Goal: Find specific page/section: Find specific page/section

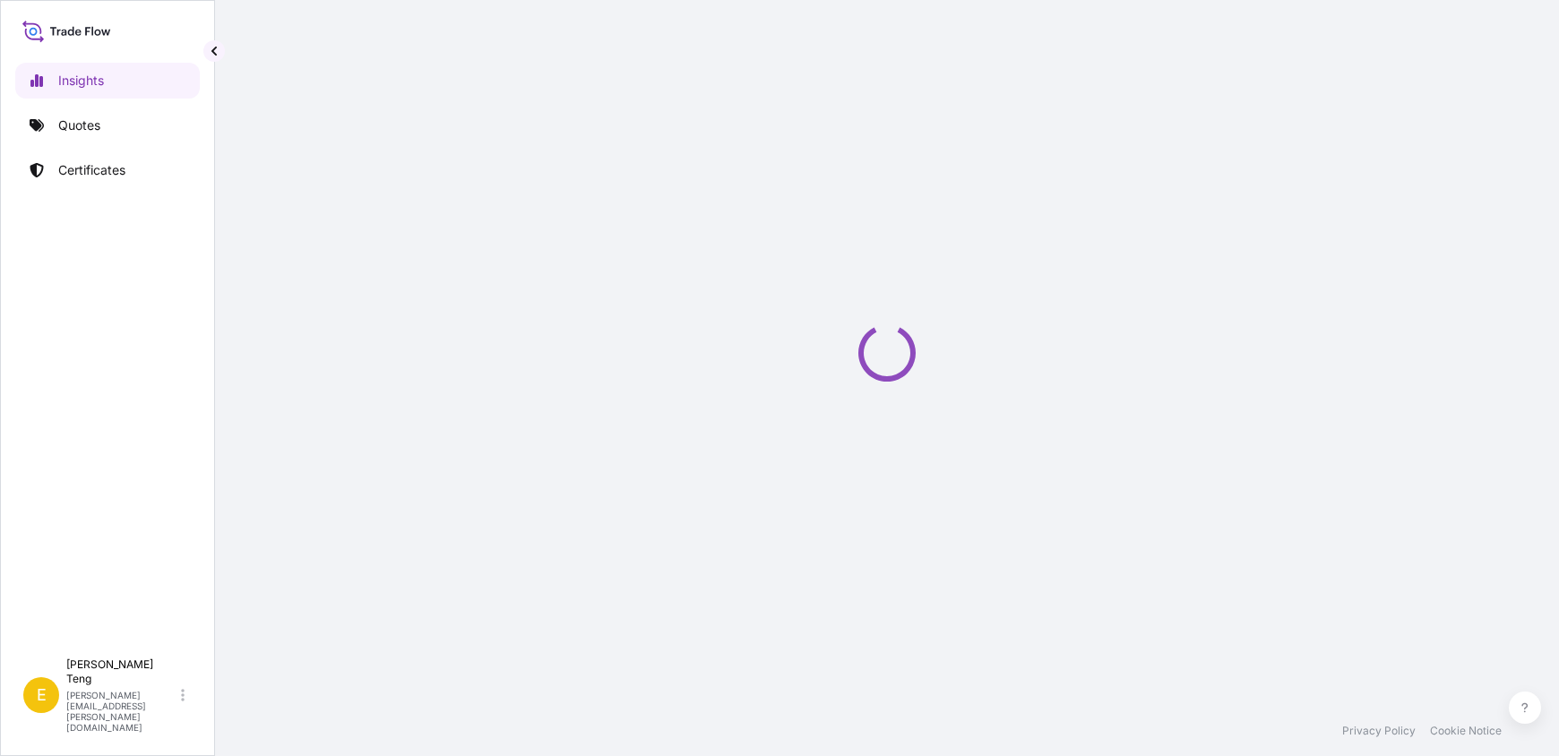
select select "2025"
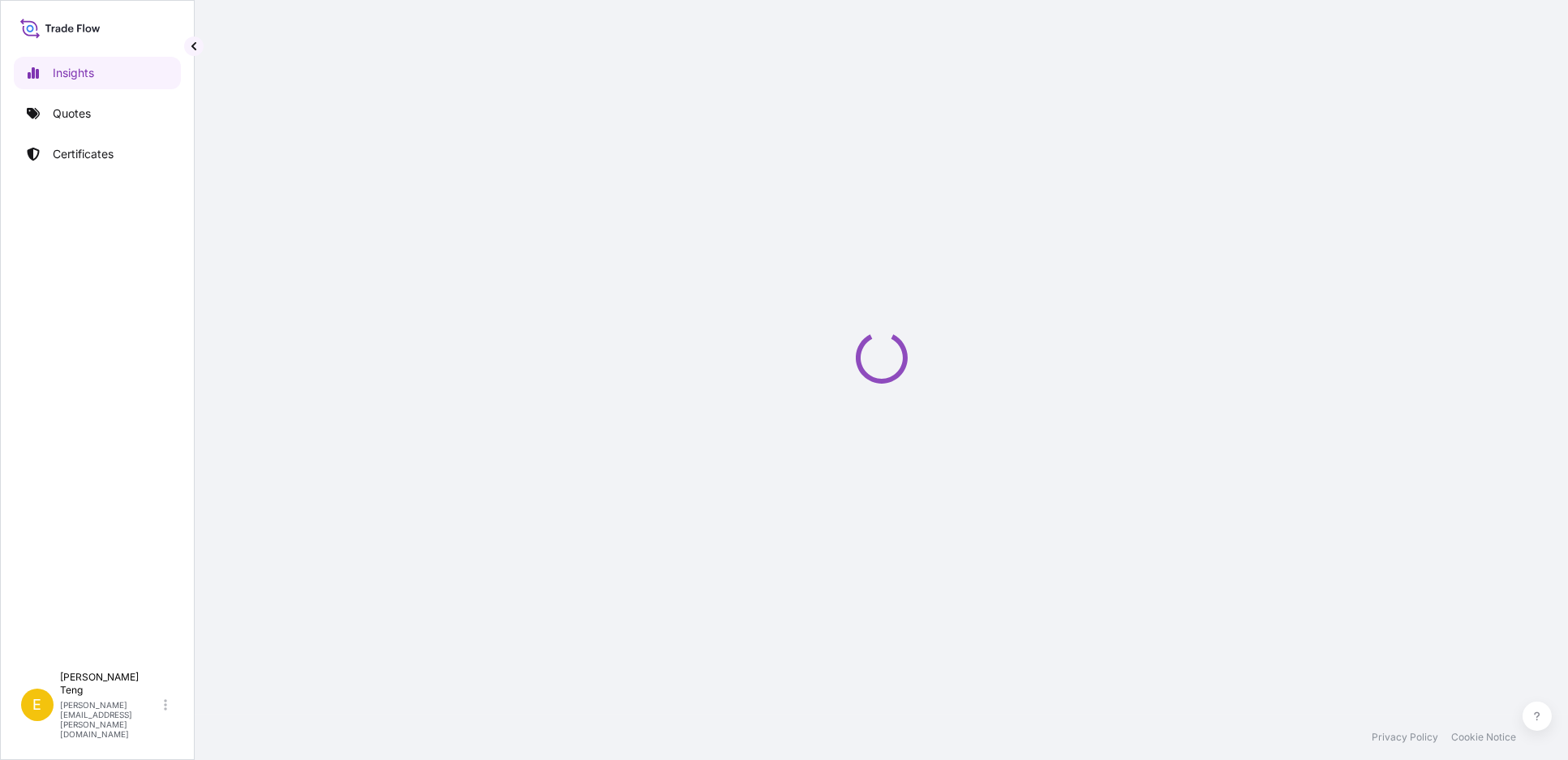
select select "2025"
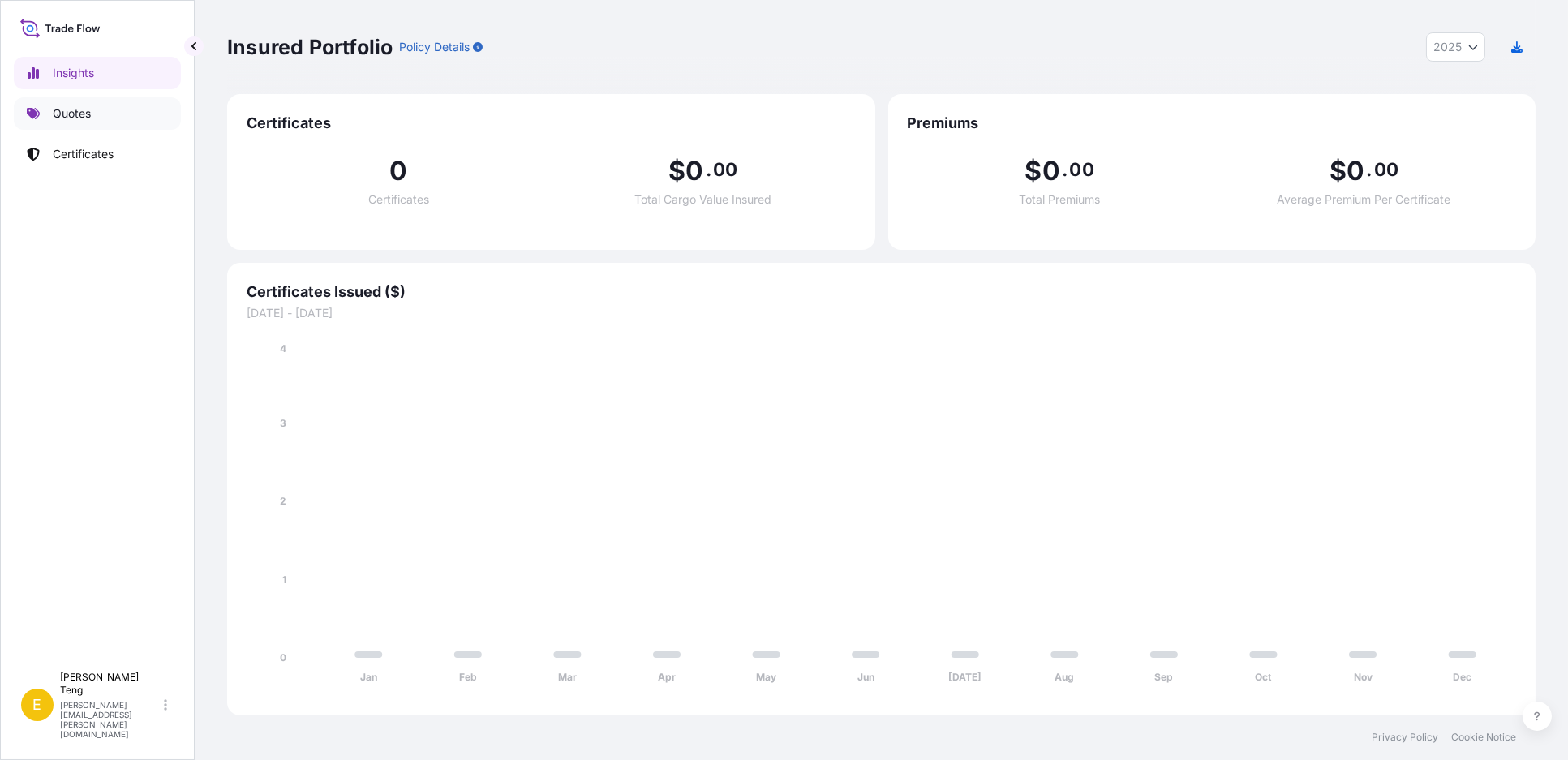
click at [48, 116] on link "Quotes" at bounding box center [97, 114] width 167 height 33
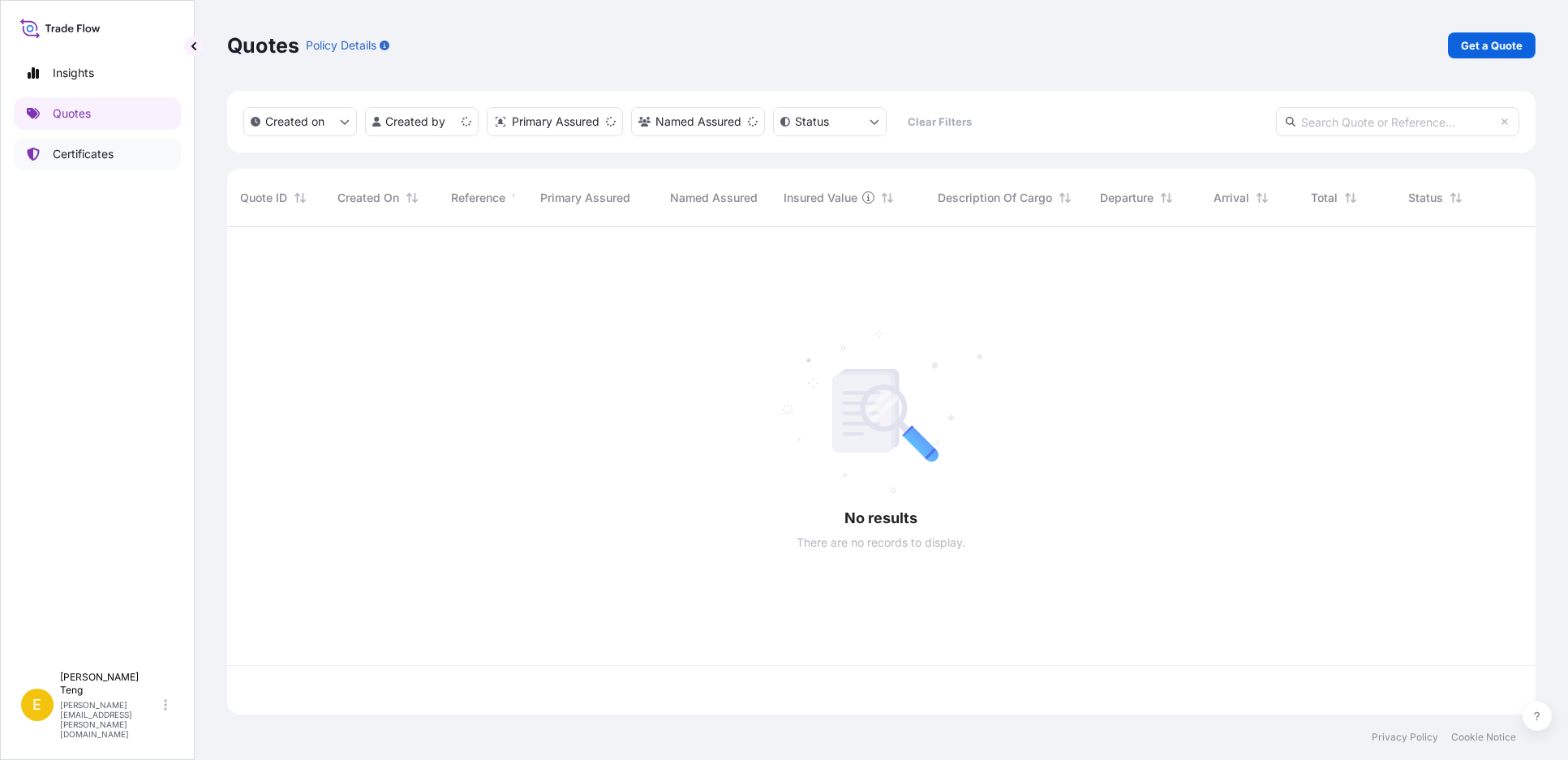
scroll to position [482, 1294]
click at [77, 137] on div "Insights Quotes Certificates" at bounding box center [97, 353] width 167 height 621
click at [82, 155] on p "Certificates" at bounding box center [82, 154] width 61 height 16
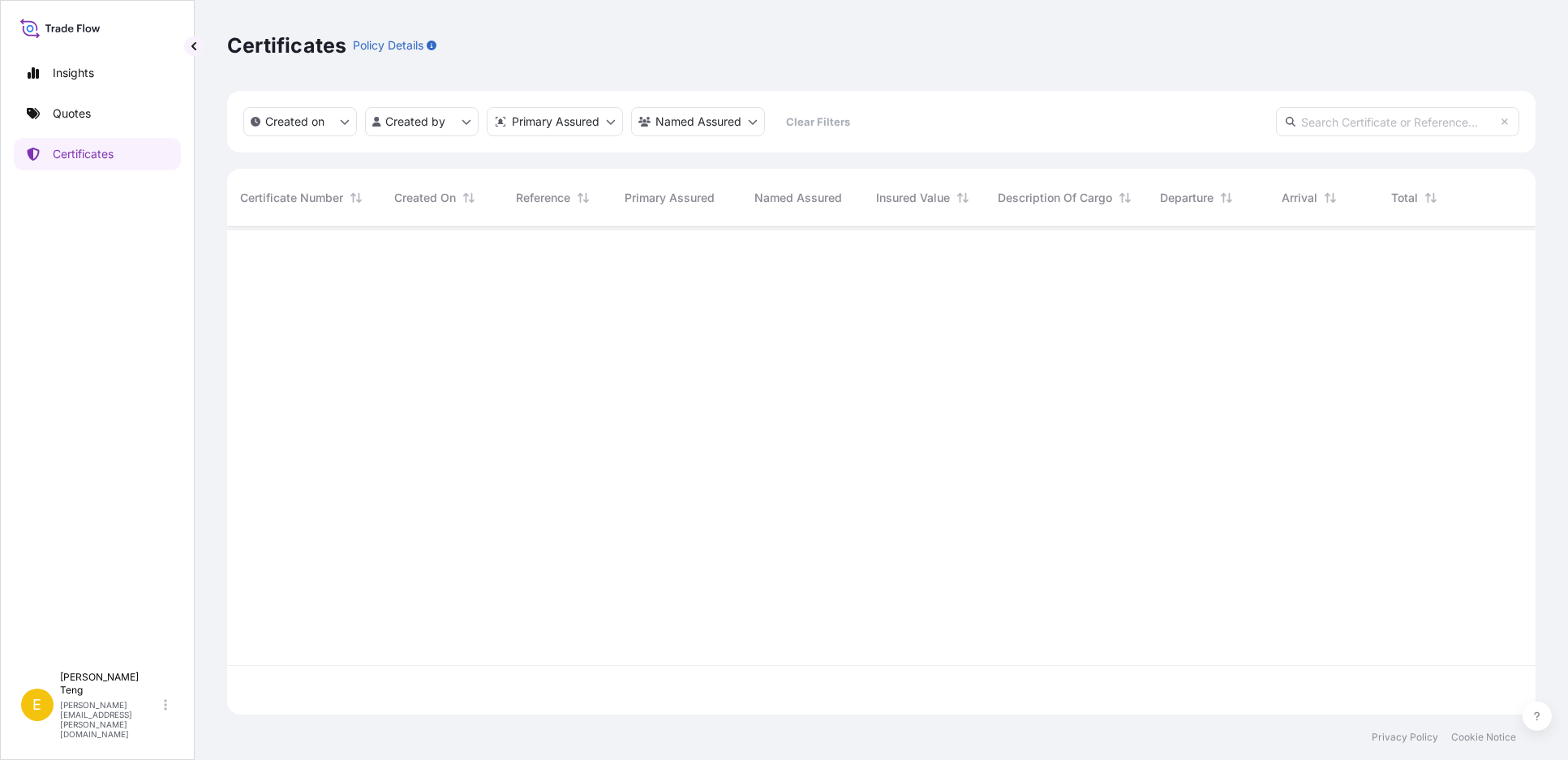
scroll to position [533, 1294]
